Goal: Task Accomplishment & Management: Manage account settings

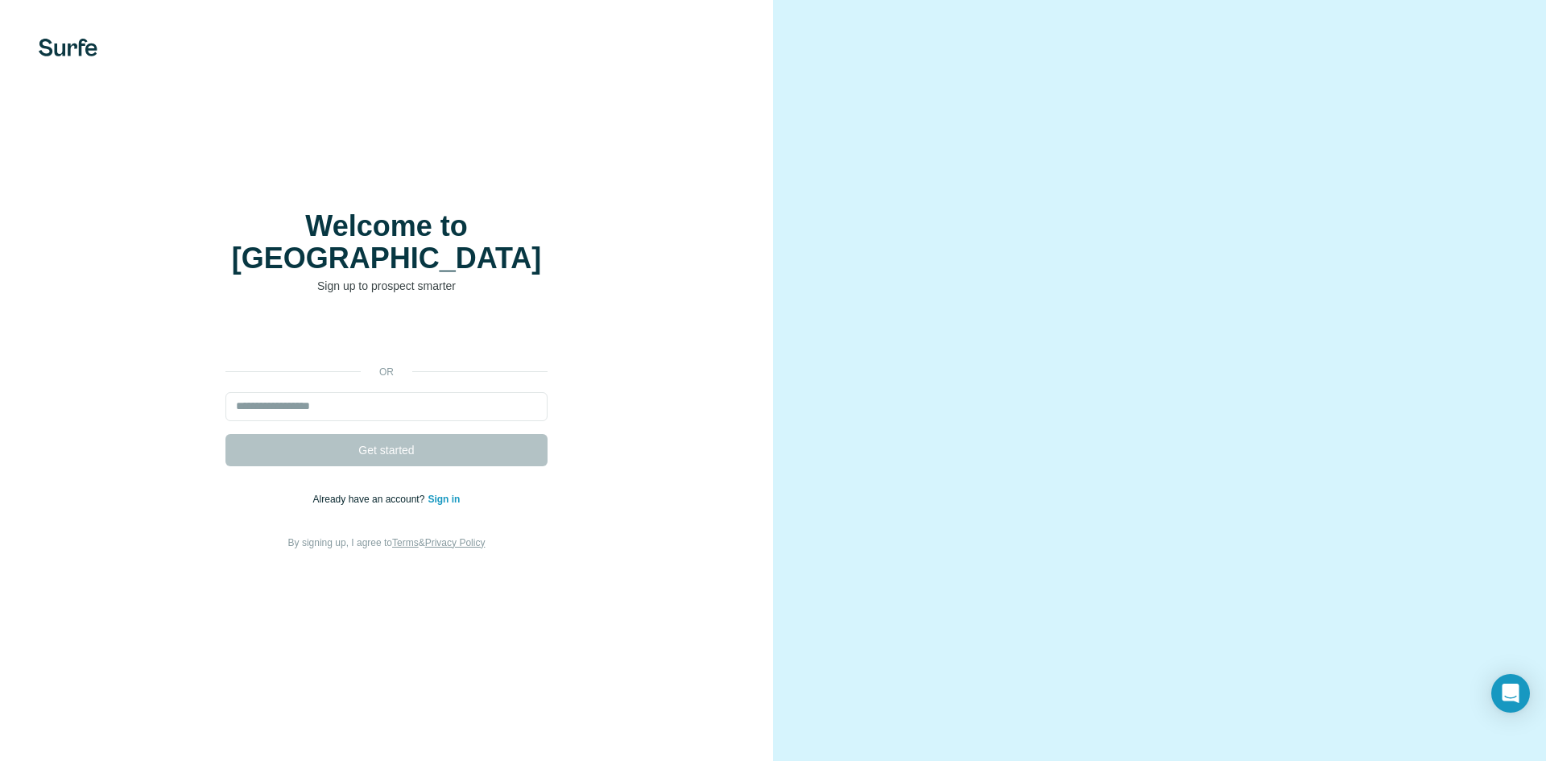
click at [568, 94] on div "Welcome to Surfe Sign up to prospect smarter or Get started Already have an acc…" at bounding box center [386, 380] width 773 height 761
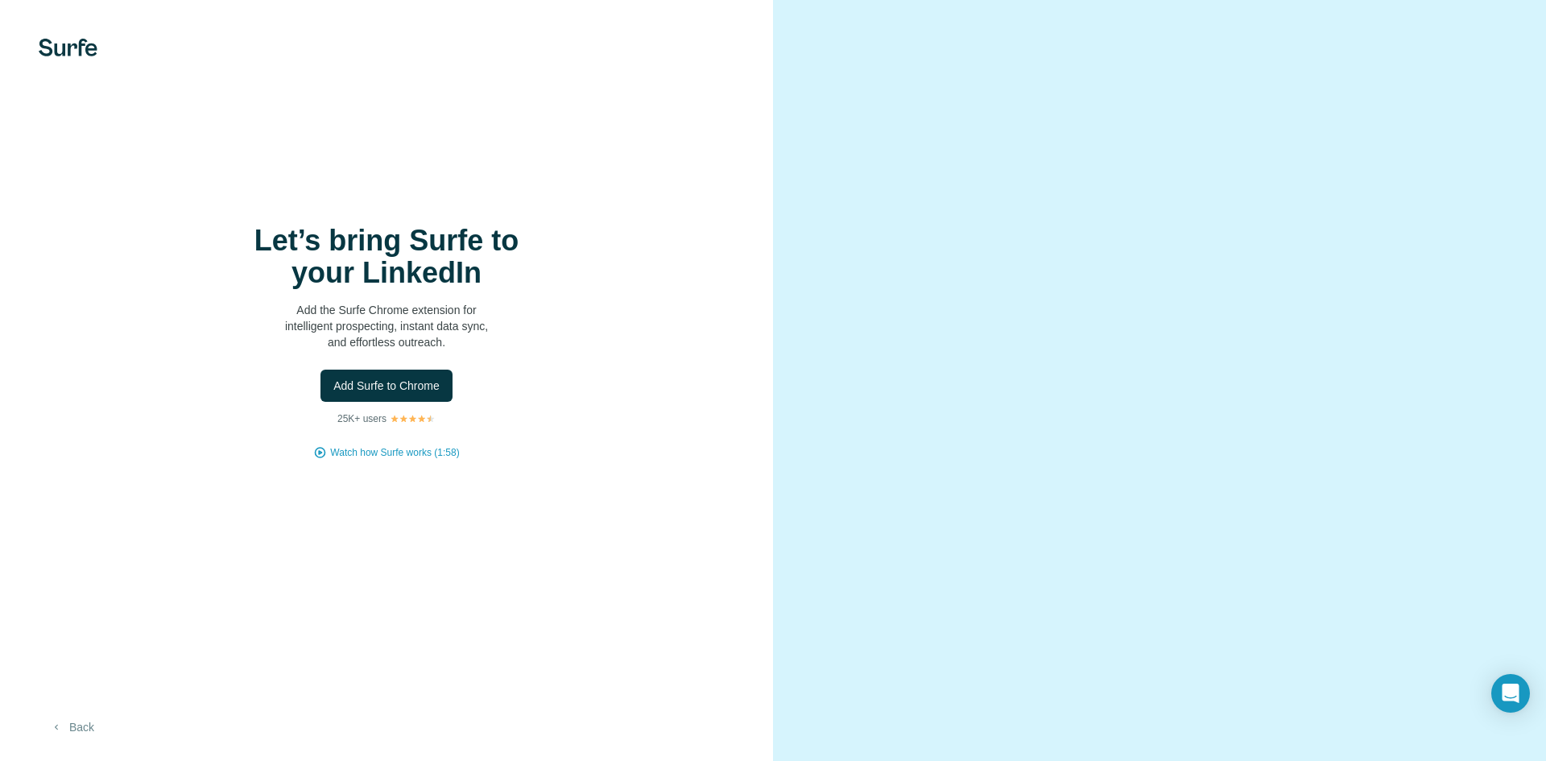
click at [68, 722] on button "Back" at bounding box center [72, 727] width 67 height 29
click at [432, 372] on button "Add Surfe to Chrome" at bounding box center [387, 386] width 132 height 32
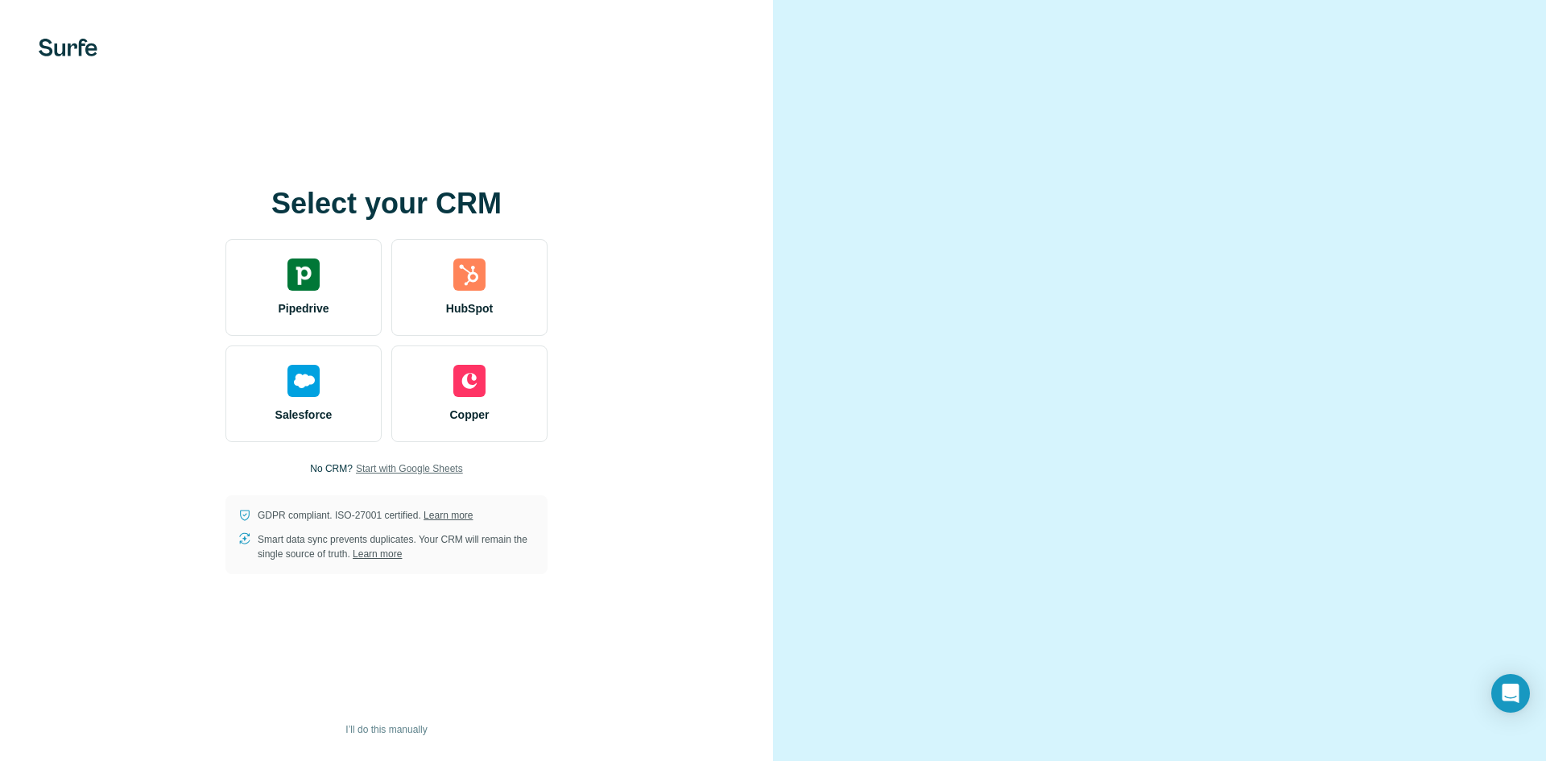
click at [418, 467] on span "Start with Google Sheets" at bounding box center [409, 469] width 107 height 14
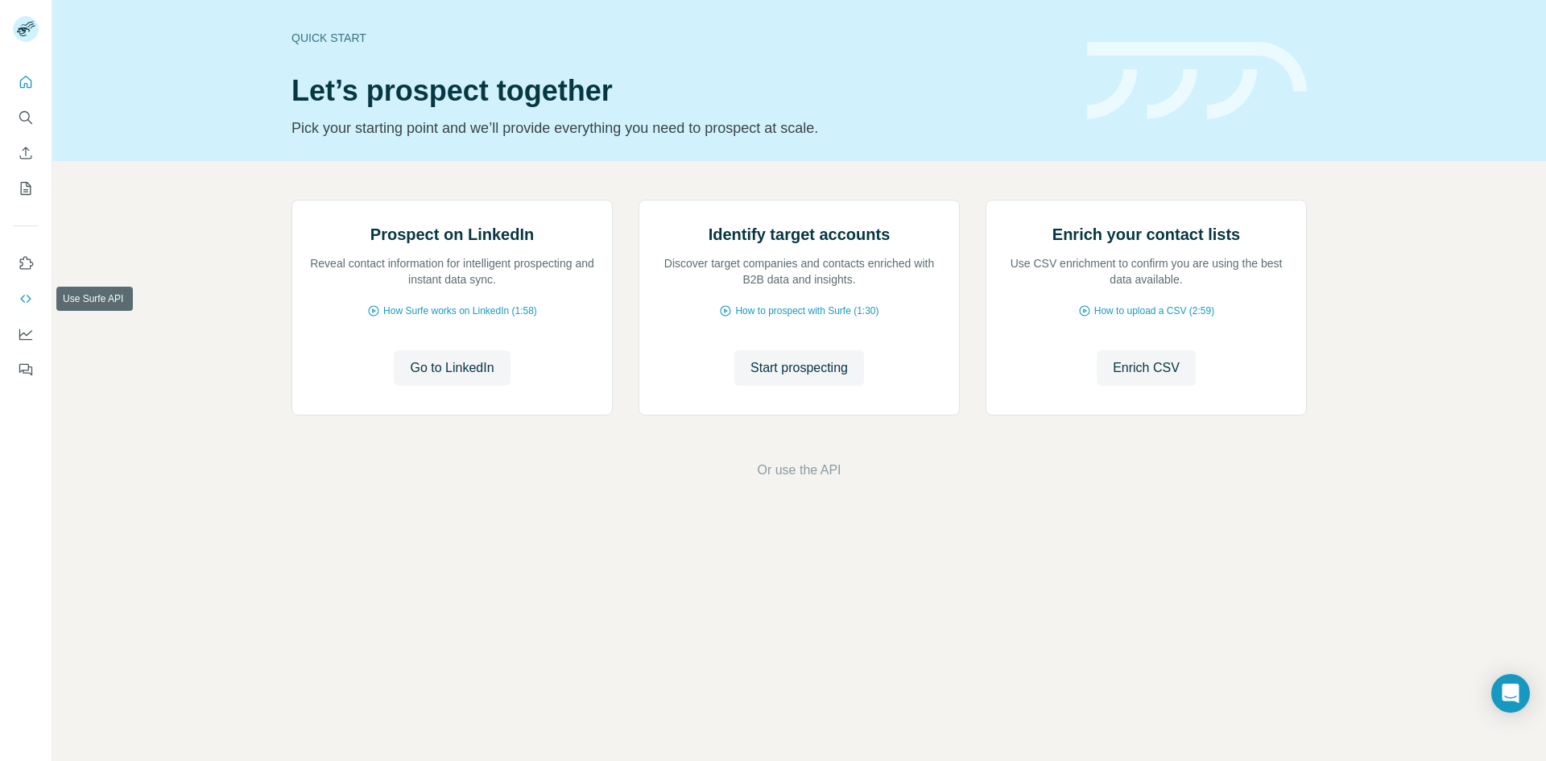
click at [24, 305] on icon "Use Surfe API" at bounding box center [26, 299] width 16 height 16
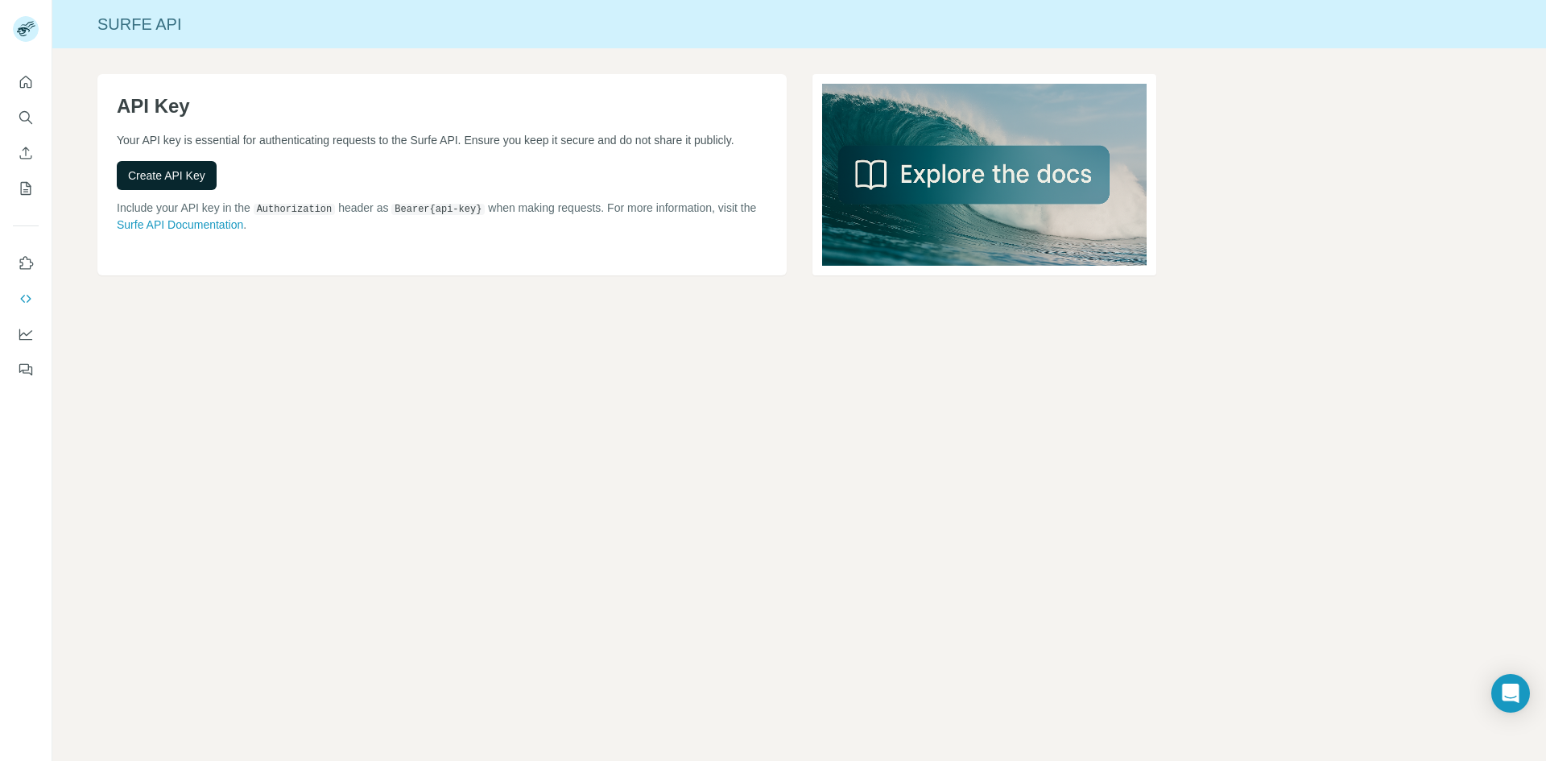
click at [179, 184] on span "Create API Key" at bounding box center [166, 176] width 77 height 16
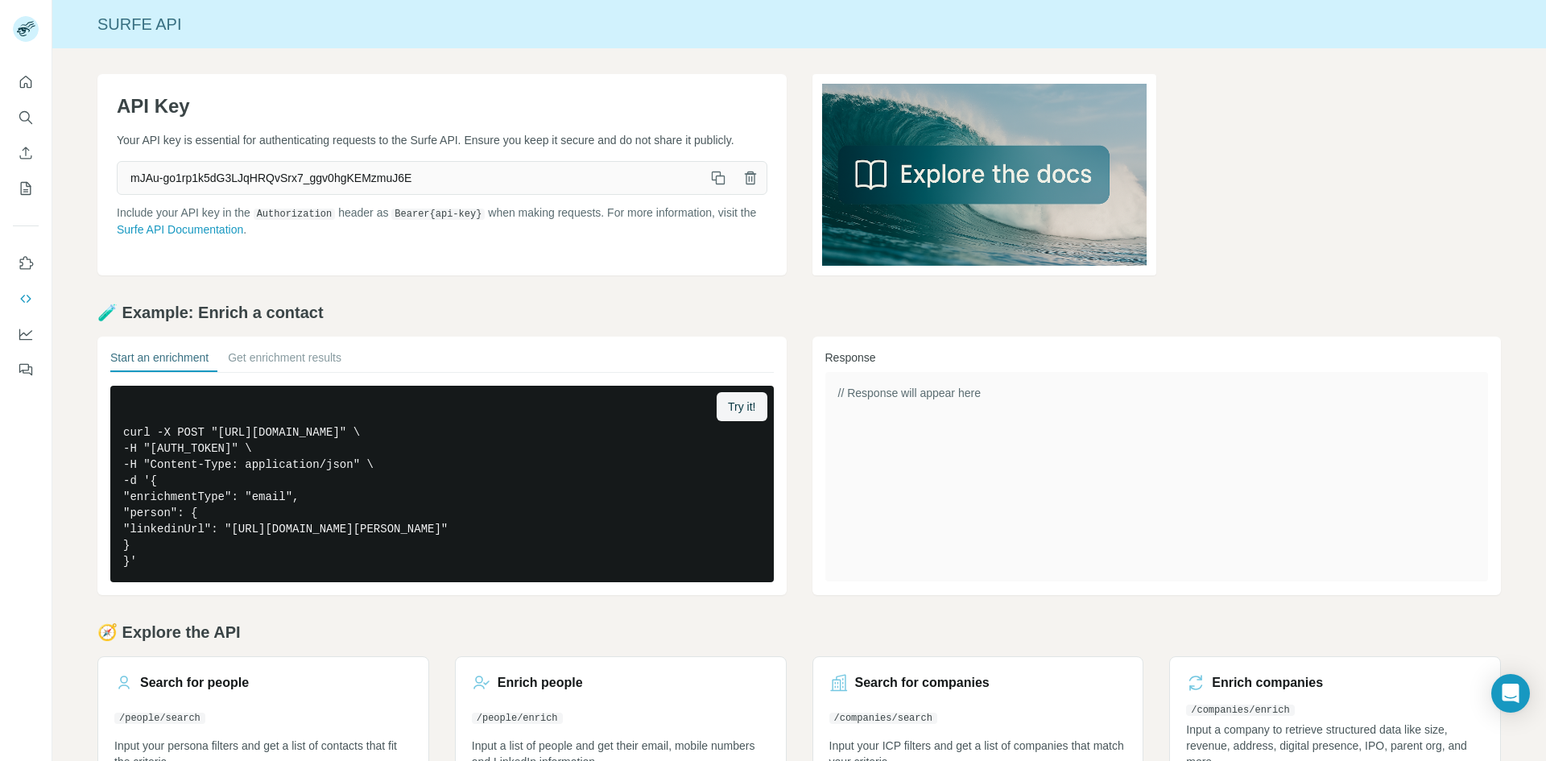
click at [710, 186] on icon "button" at bounding box center [718, 178] width 16 height 16
click at [1359, 237] on link at bounding box center [1157, 174] width 689 height 201
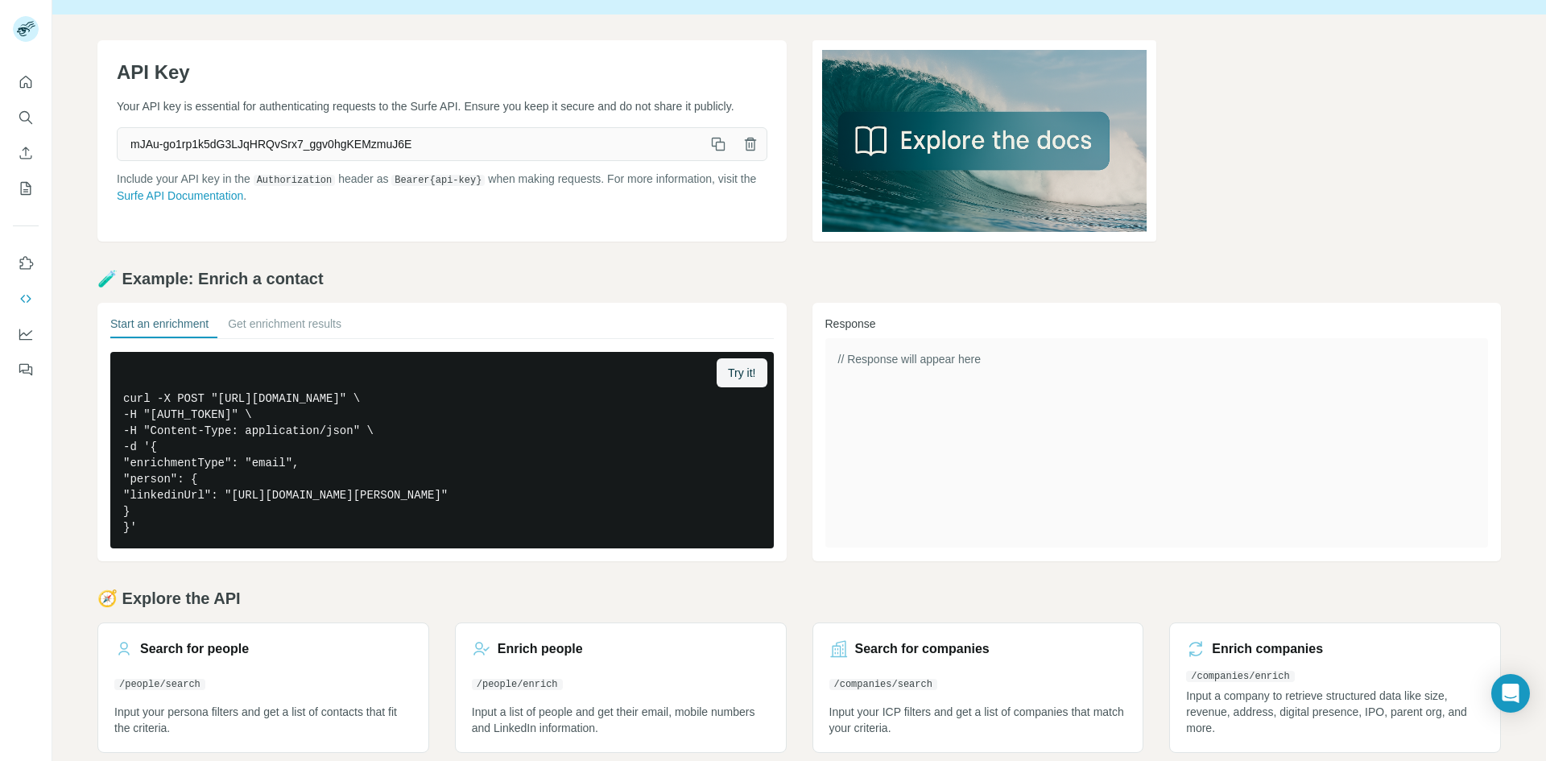
scroll to position [52, 0]
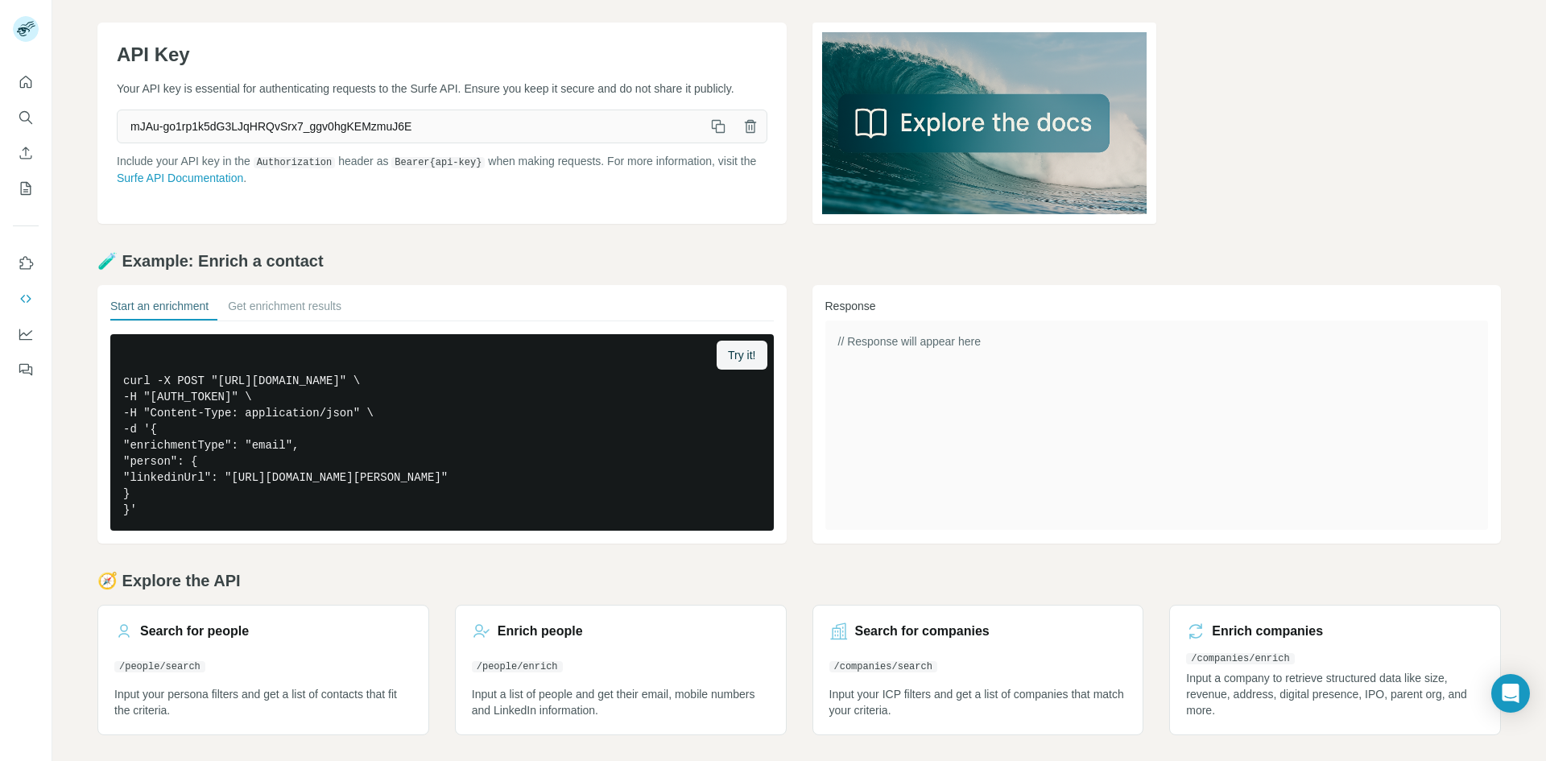
drag, startPoint x: 1345, startPoint y: 77, endPoint x: 1345, endPoint y: 97, distance: 19.3
click at [1345, 77] on link at bounding box center [1157, 123] width 689 height 201
